Goal: Find specific page/section: Find specific page/section

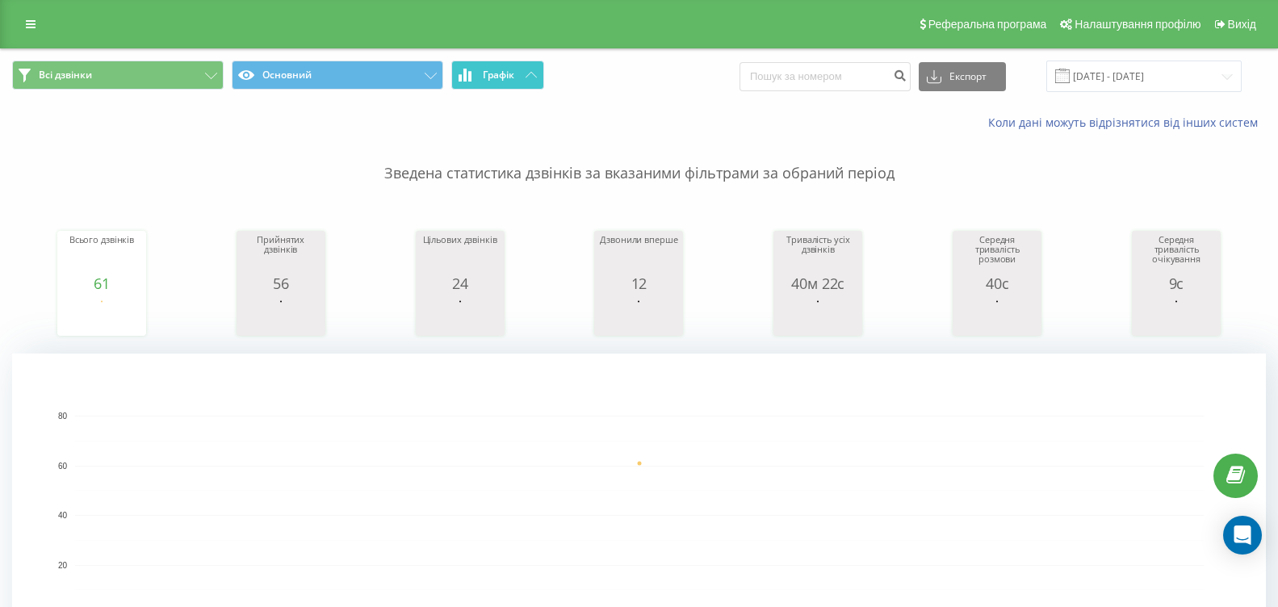
click at [522, 78] on button "Графік" at bounding box center [497, 75] width 93 height 29
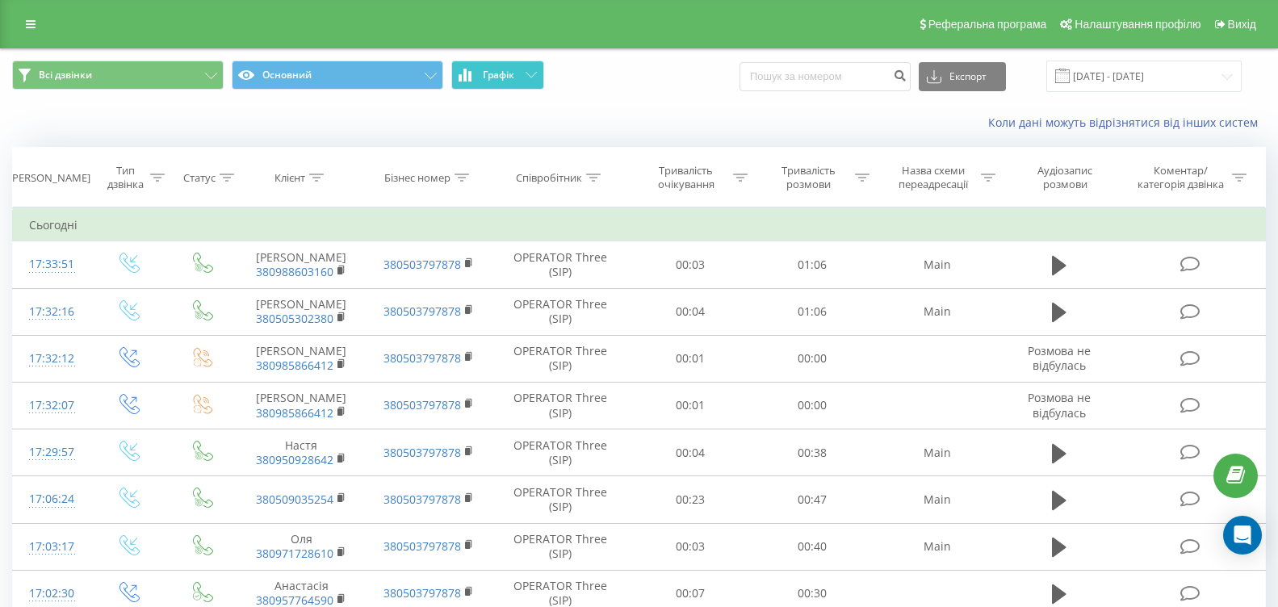
click at [522, 78] on button "Графік" at bounding box center [497, 75] width 93 height 29
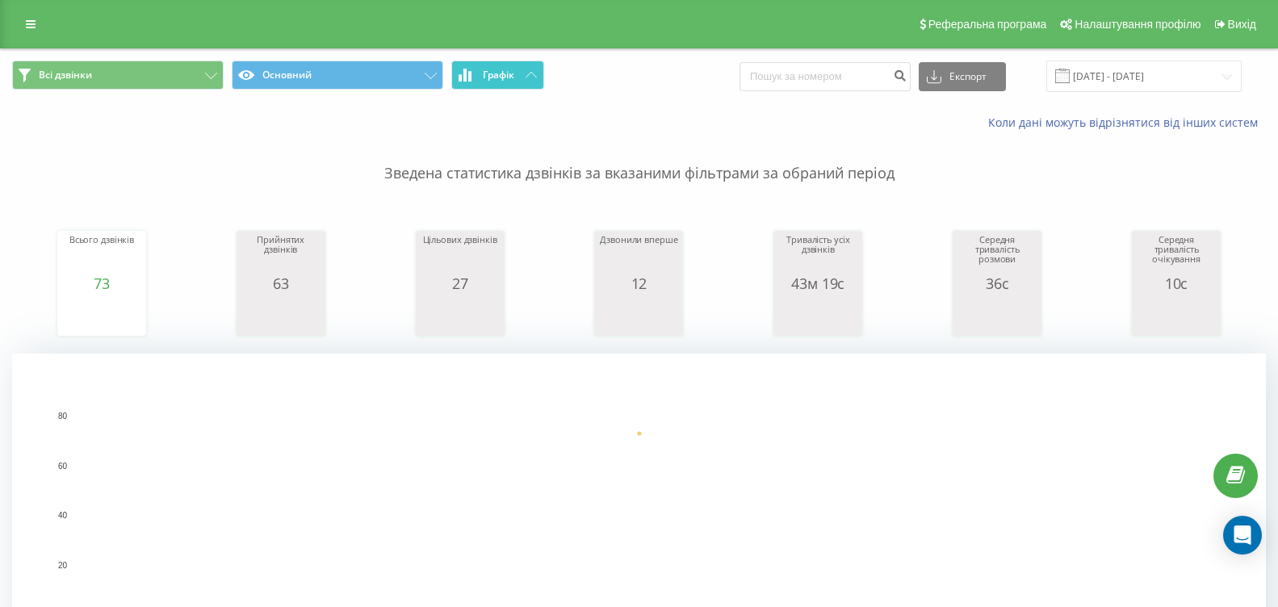
click at [492, 69] on span "Графік" at bounding box center [498, 74] width 31 height 11
click at [530, 75] on icon at bounding box center [531, 75] width 11 height 6
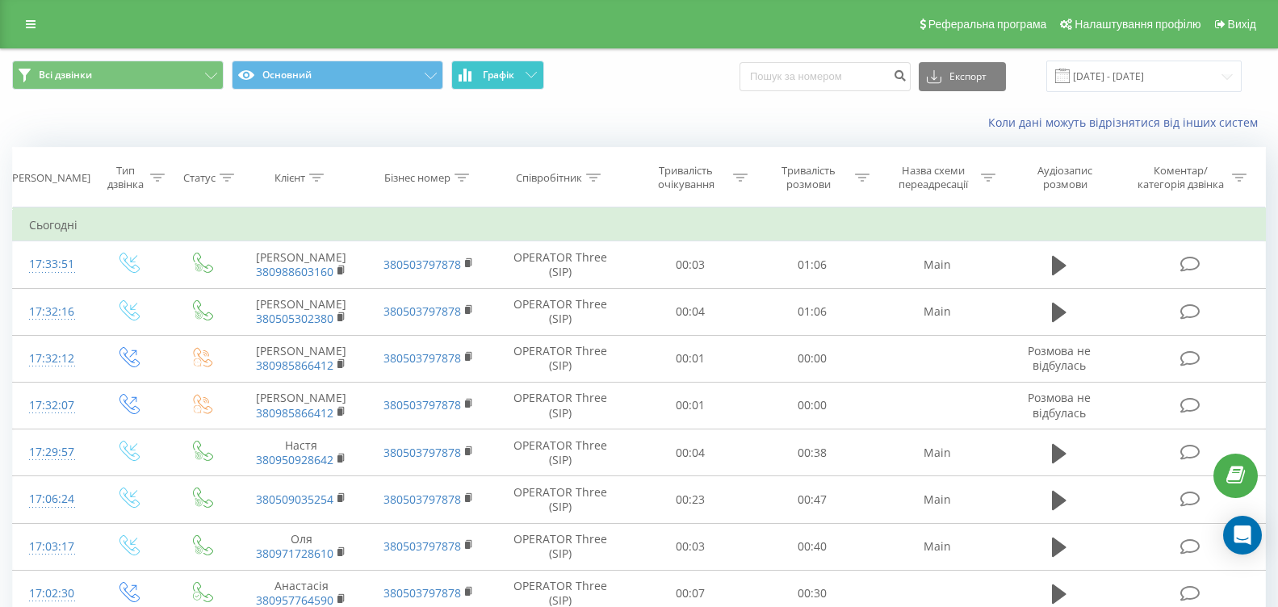
click at [530, 75] on icon at bounding box center [531, 75] width 11 height 6
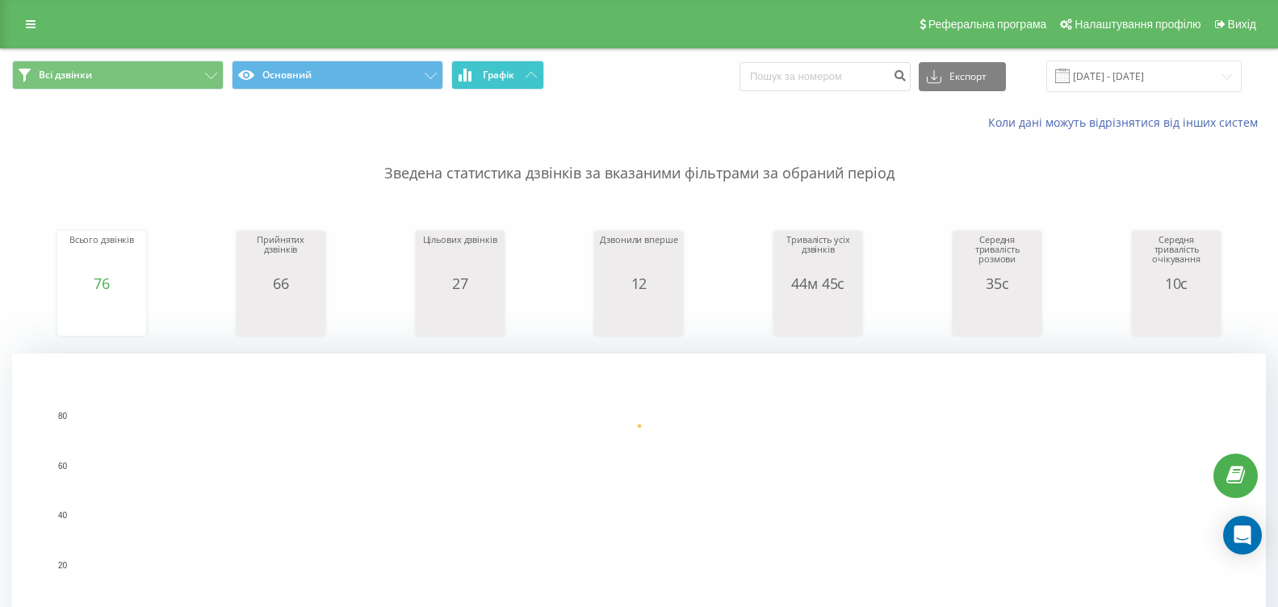
click at [520, 74] on button "Графік" at bounding box center [497, 75] width 93 height 29
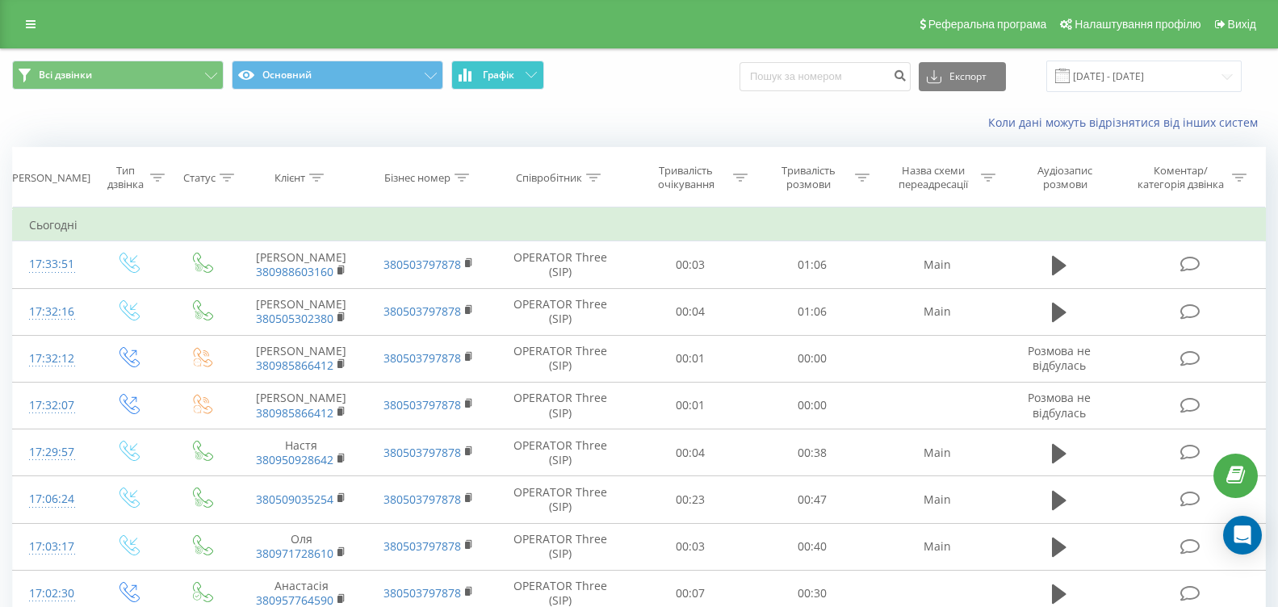
click at [520, 74] on button "Графік" at bounding box center [497, 75] width 93 height 29
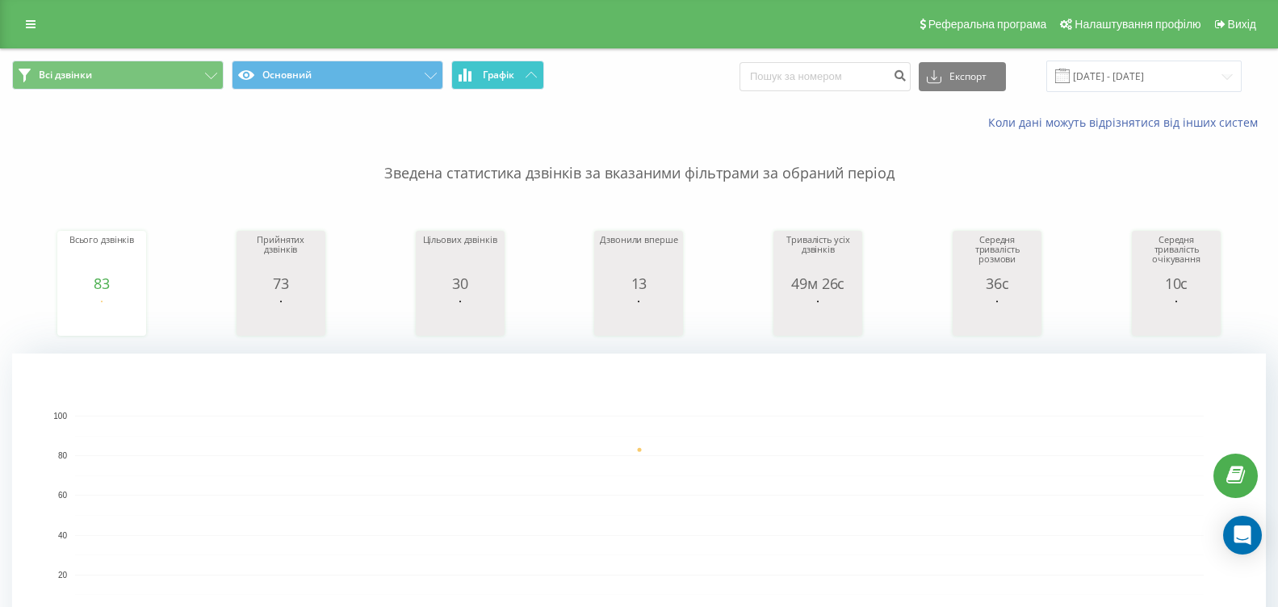
click at [535, 76] on icon at bounding box center [531, 75] width 11 height 6
click at [526, 65] on button "Графік" at bounding box center [497, 75] width 93 height 29
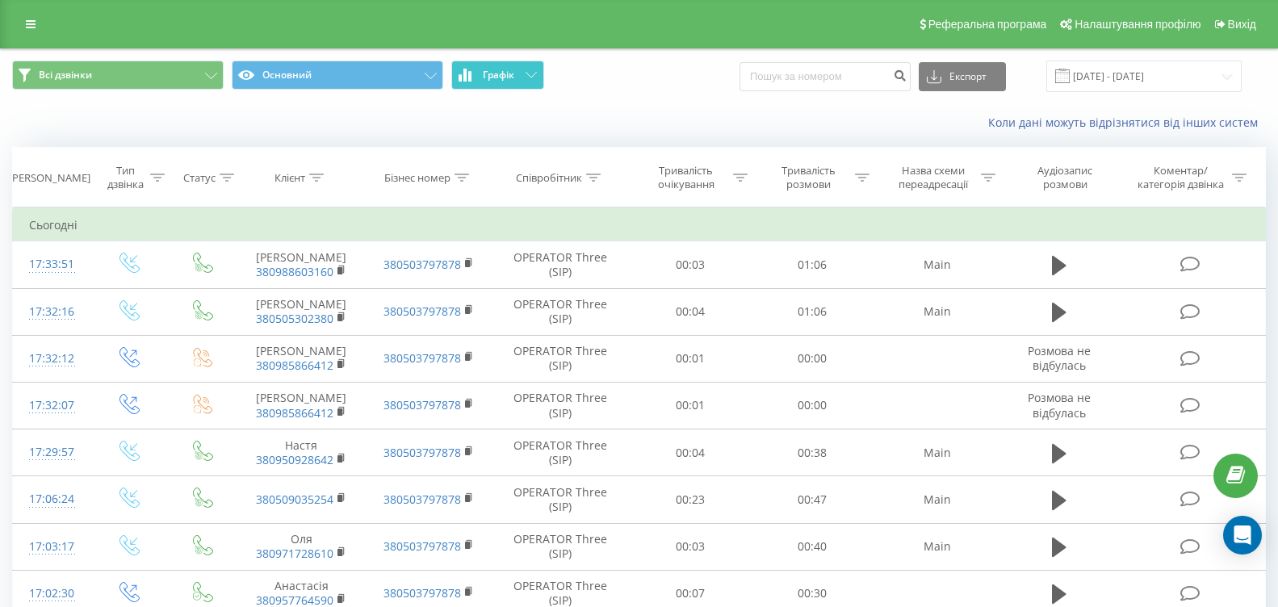
click at [526, 65] on button "Графік" at bounding box center [497, 75] width 93 height 29
